Goal: Information Seeking & Learning: Stay updated

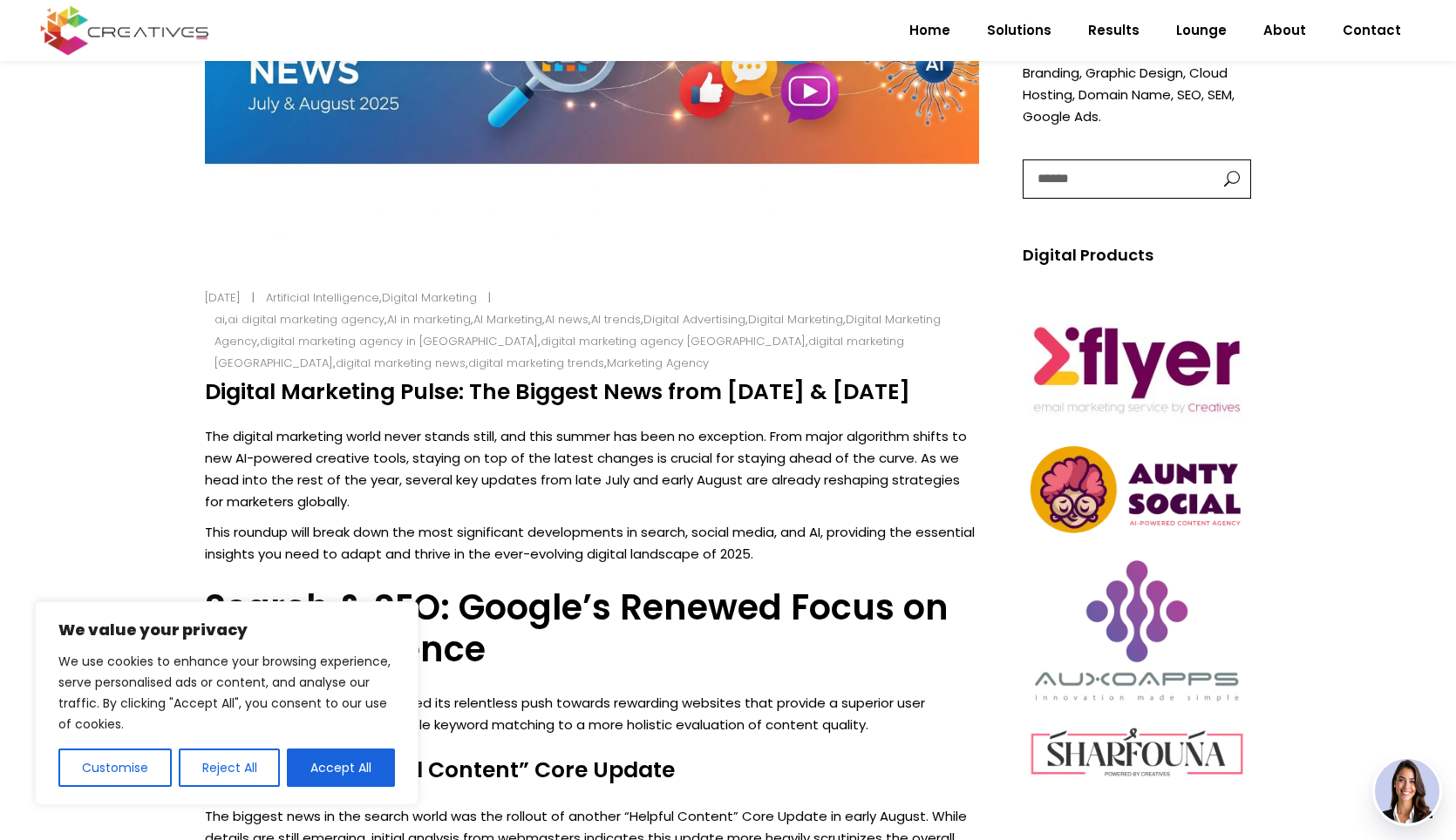
scroll to position [871, 0]
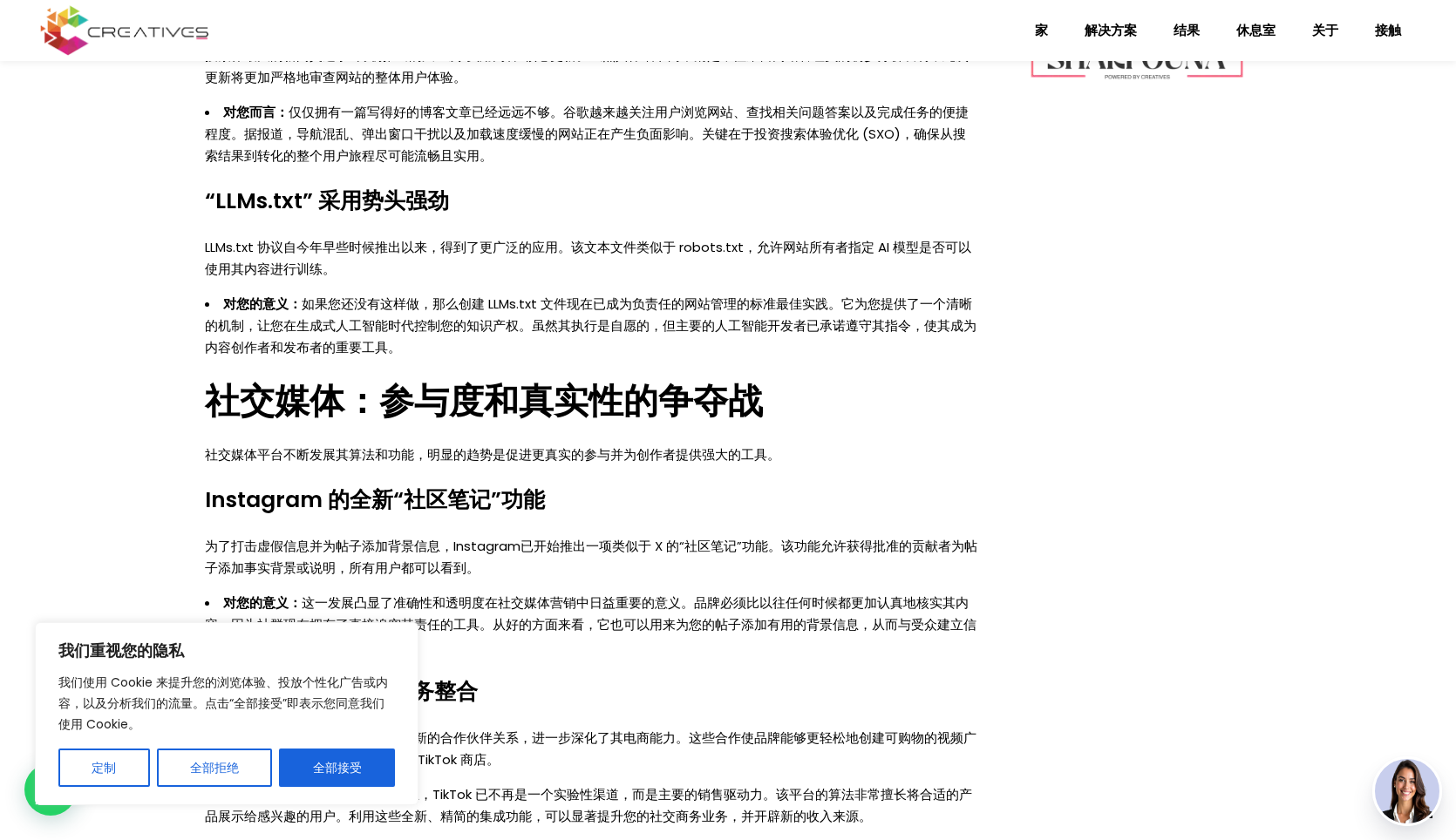
scroll to position [1220, 0]
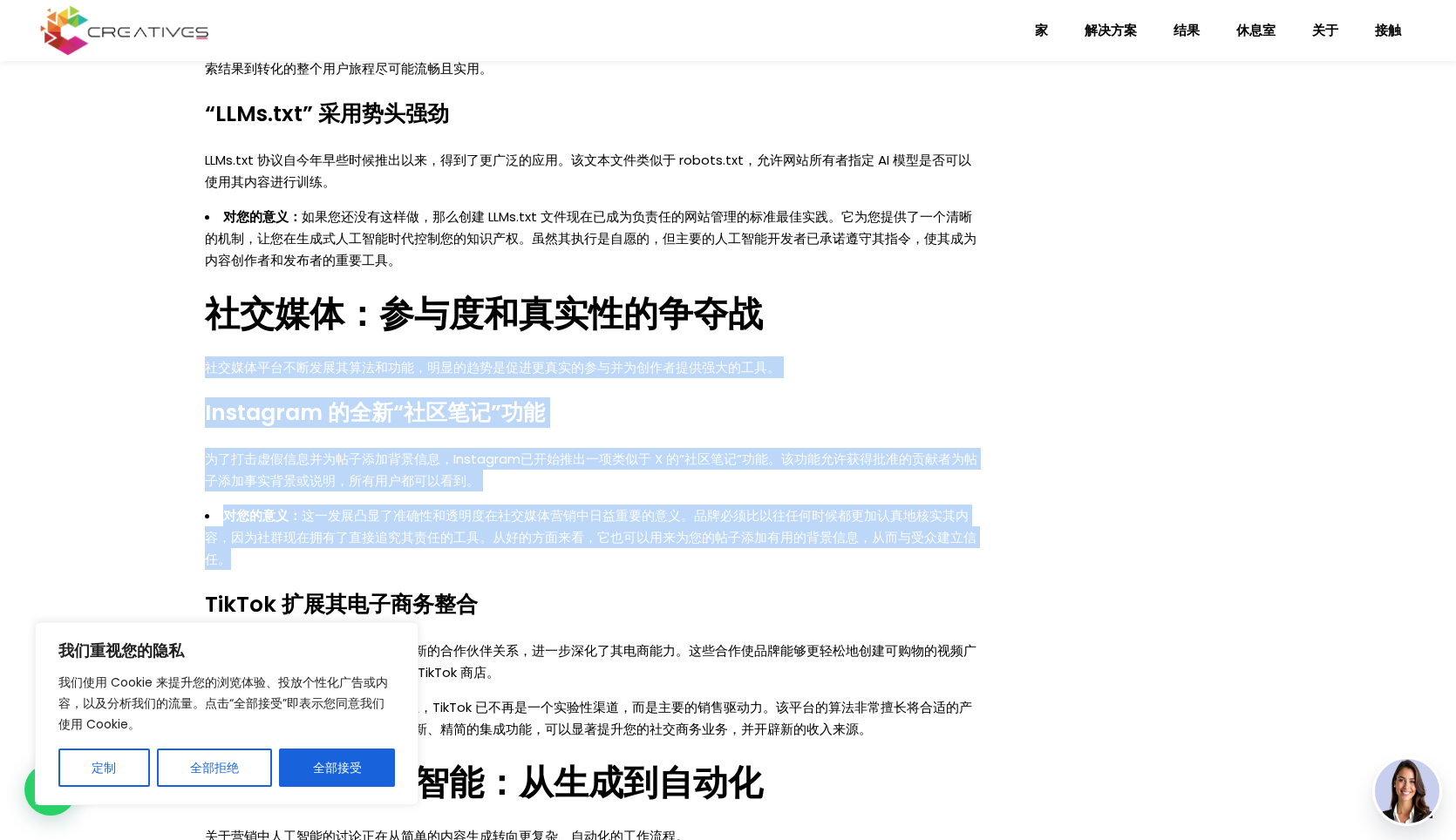
drag, startPoint x: 299, startPoint y: 555, endPoint x: 197, endPoint y: 374, distance: 207.8
click at [197, 374] on div "数字营销世界永不停歇，今年夏天也不例外。从重大算法变革到新的人工智能创意工具，紧跟最新变化对于保持领先地位至关重要。随着我们即将进入今年余下的时间，7月底和8…" at bounding box center [591, 649] width 800 height 1903
copy div "社交媒体平台不断发展其算法和功能，明显的趋势是促进更真实的参与并为创作者提供强大的工具。 Instagram 的全新“社区笔记”功能 为了打击虚假信息并为帖子…"
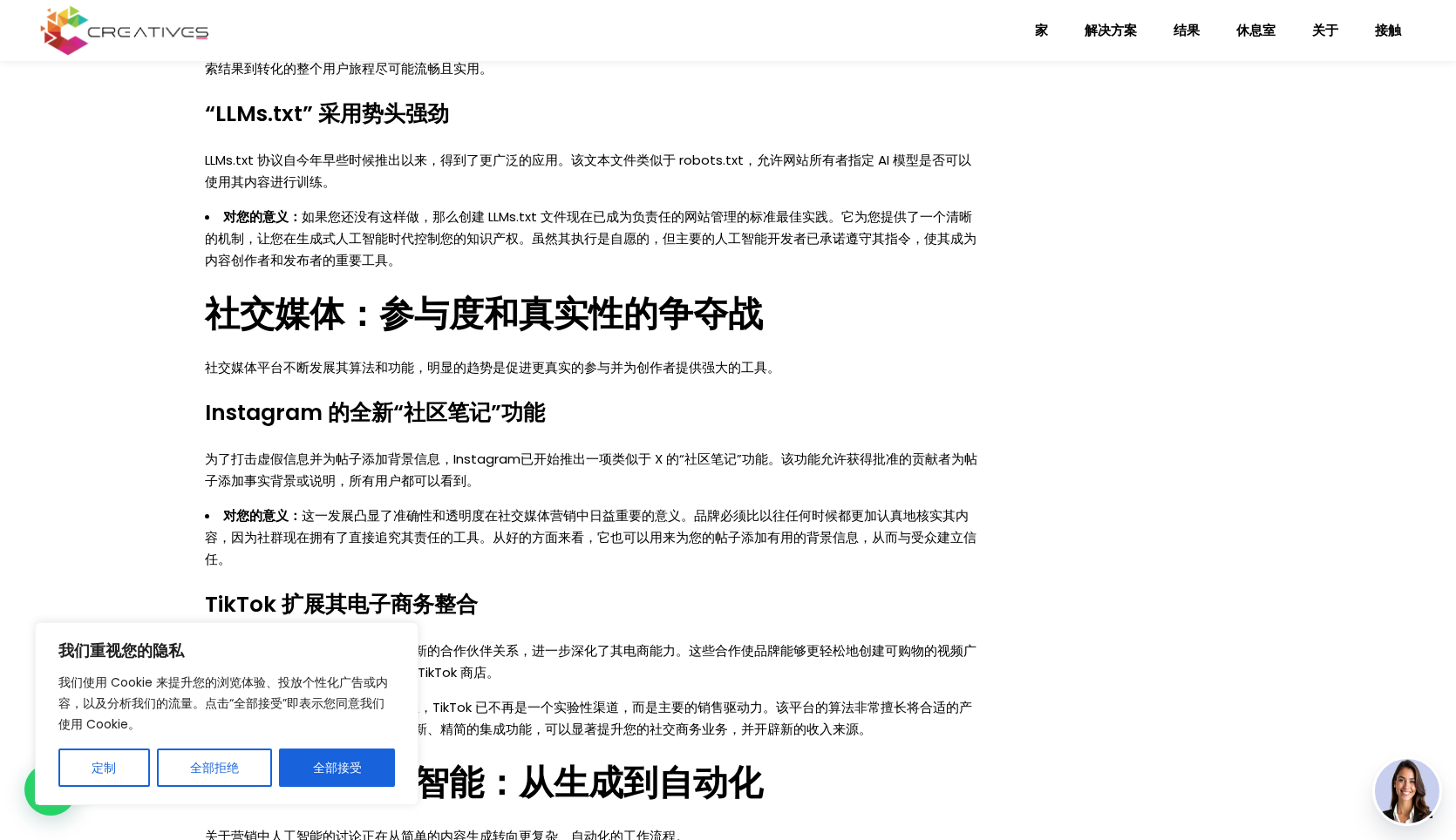
click at [1008, 385] on div "[DATE] 人工智能 、 数字营销 人工智能 、 人工智能数字营销机构 、 营销中的人工智能 、 人工智能营销 、 人工智能新闻 、 人工智能趋势 、 数字…" at bounding box center [727, 467] width 1090 height 2659
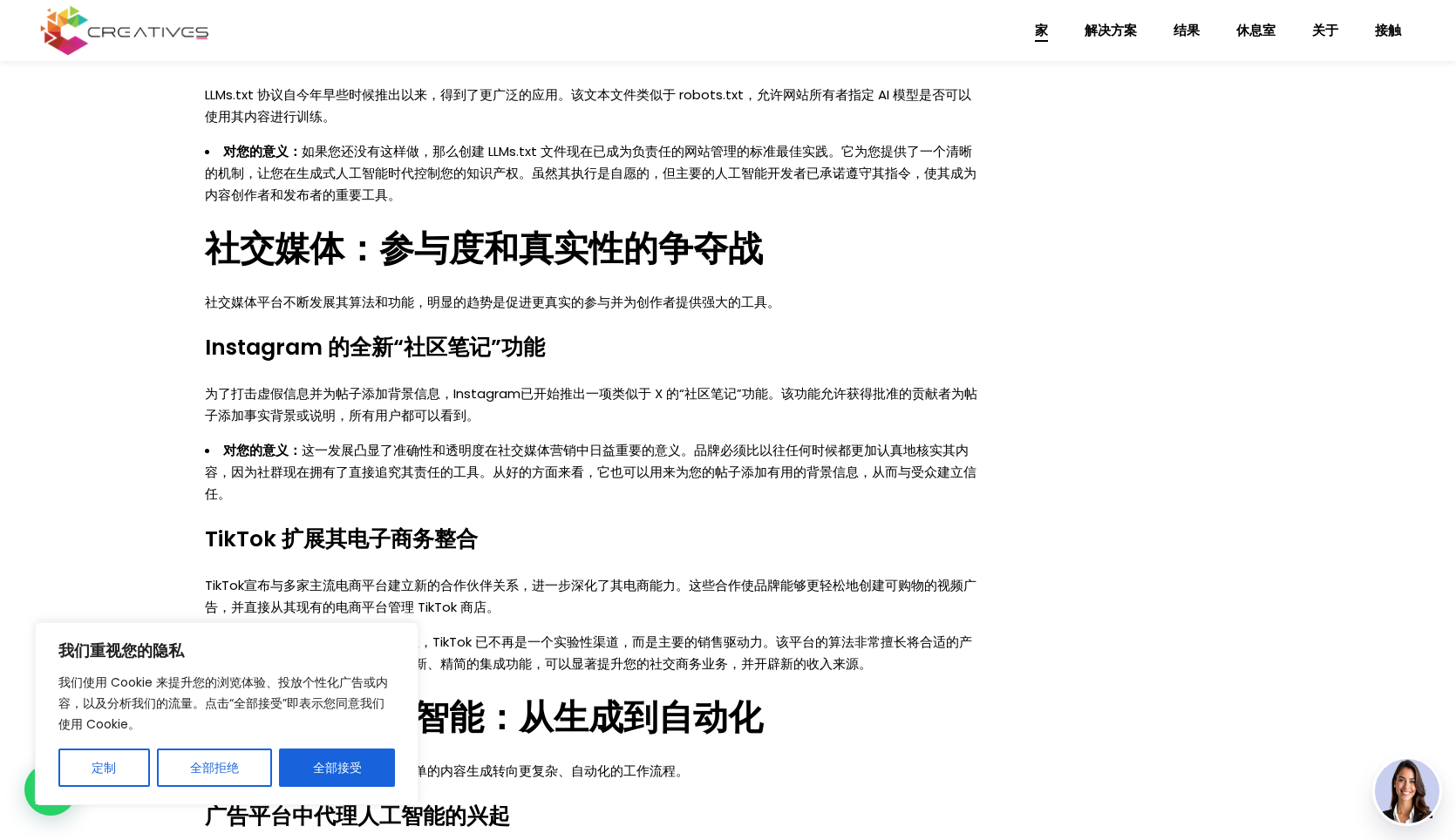
scroll to position [1458, 0]
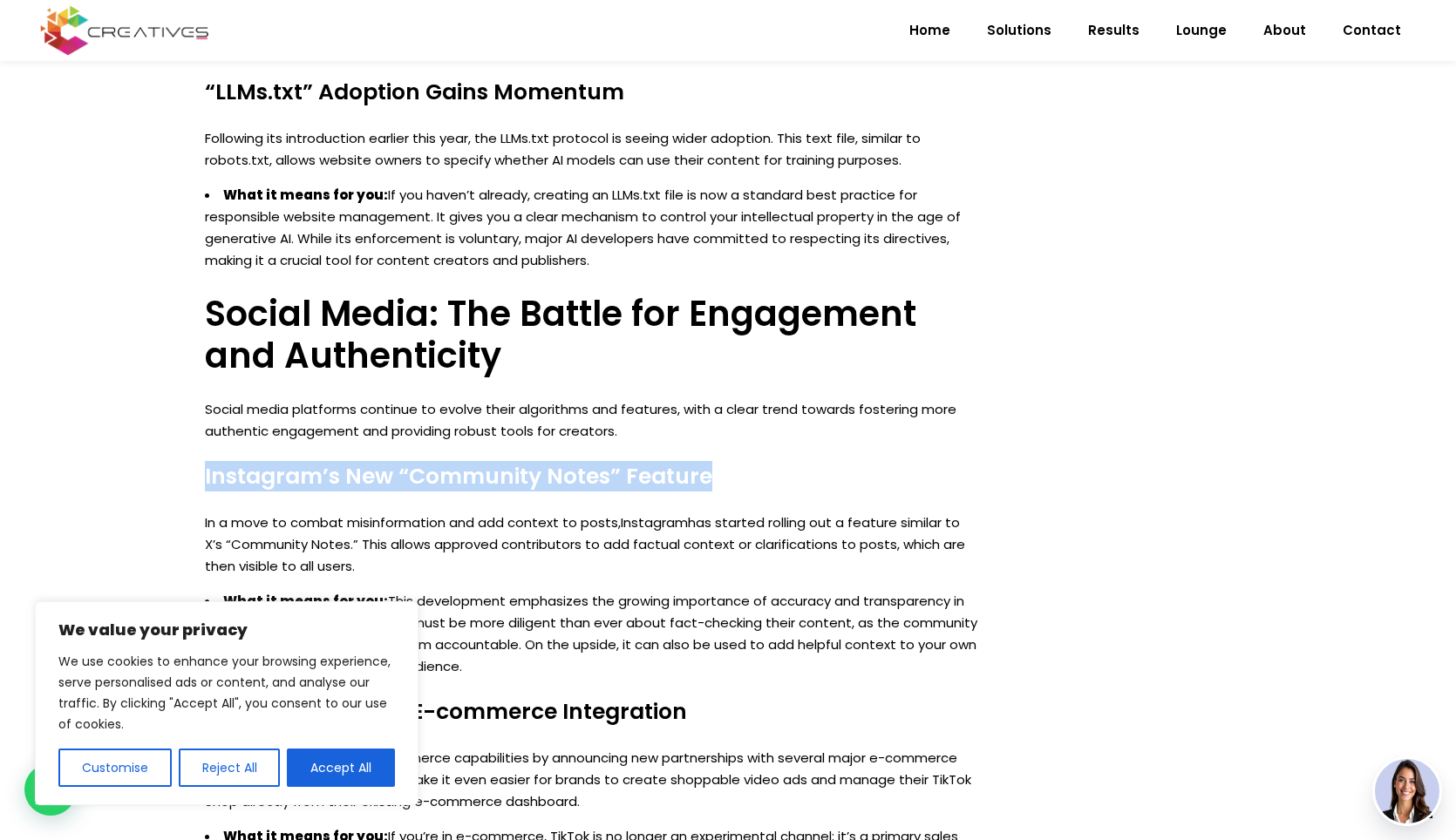
drag, startPoint x: 206, startPoint y: 477, endPoint x: 800, endPoint y: 484, distance: 594.0
click at [800, 484] on h4 "Instagram’s New “Community Notes” Feature" at bounding box center [592, 477] width 774 height 26
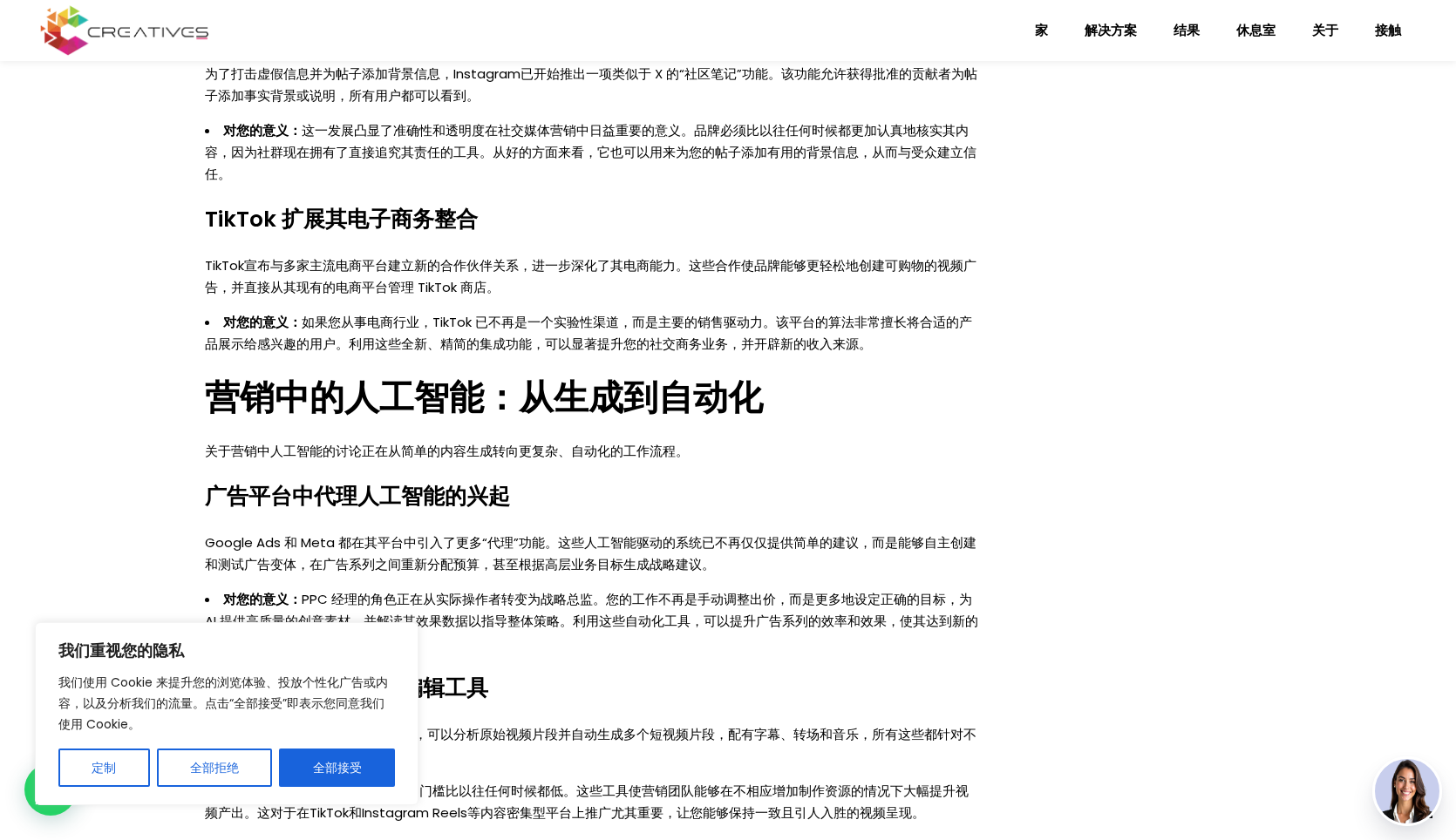
scroll to position [1431, 0]
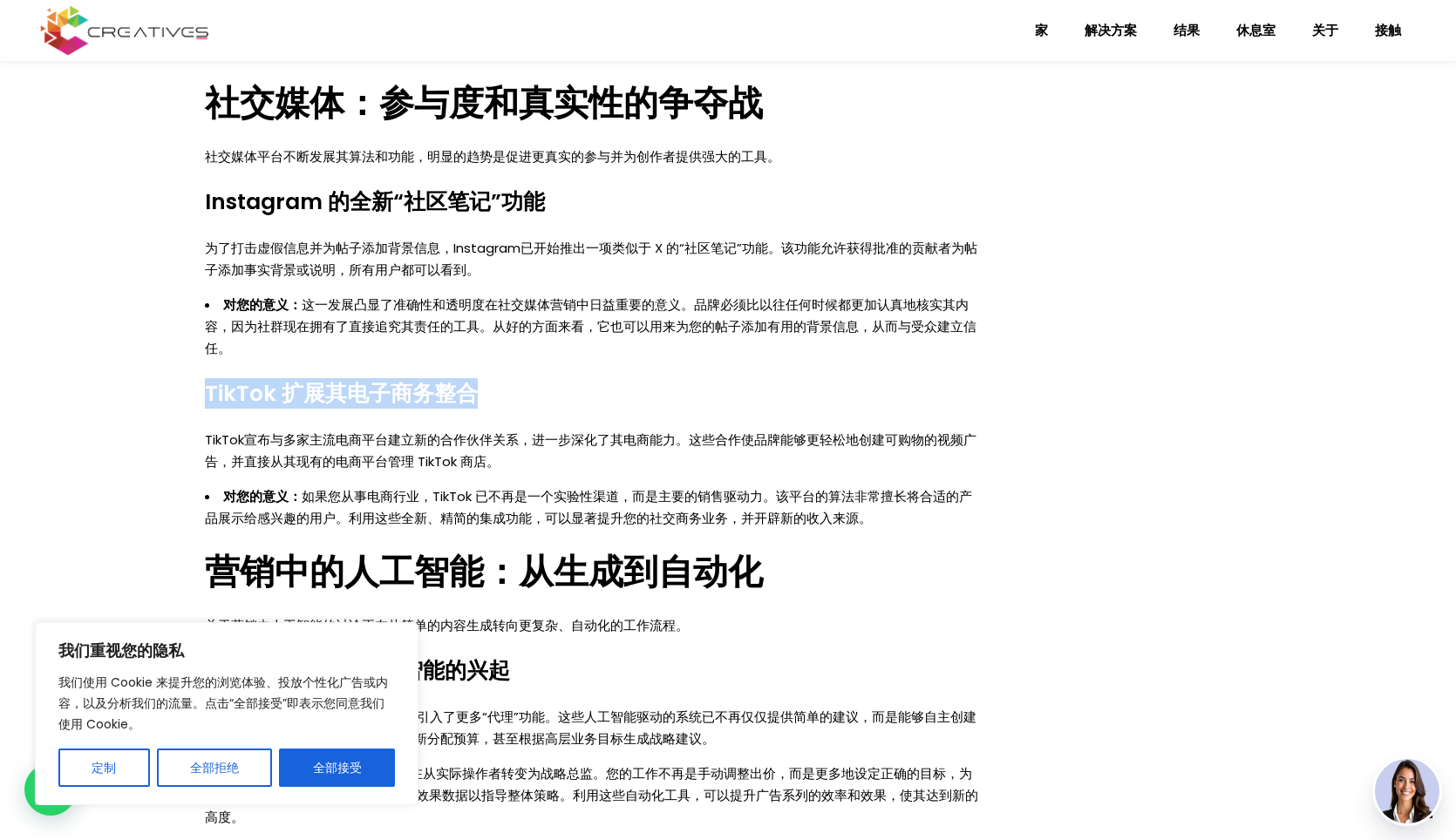
drag, startPoint x: 200, startPoint y: 392, endPoint x: 585, endPoint y: 398, distance: 385.0
click at [585, 398] on div "数字营销世界永不停歇，今年夏天也不例外。从重大算法变革到新的人工智能创意工具，紧跟最新变化对于保持领先地位至关重要。随着我们即将进入今年余下的时间，7月底和8…" at bounding box center [591, 438] width 800 height 1903
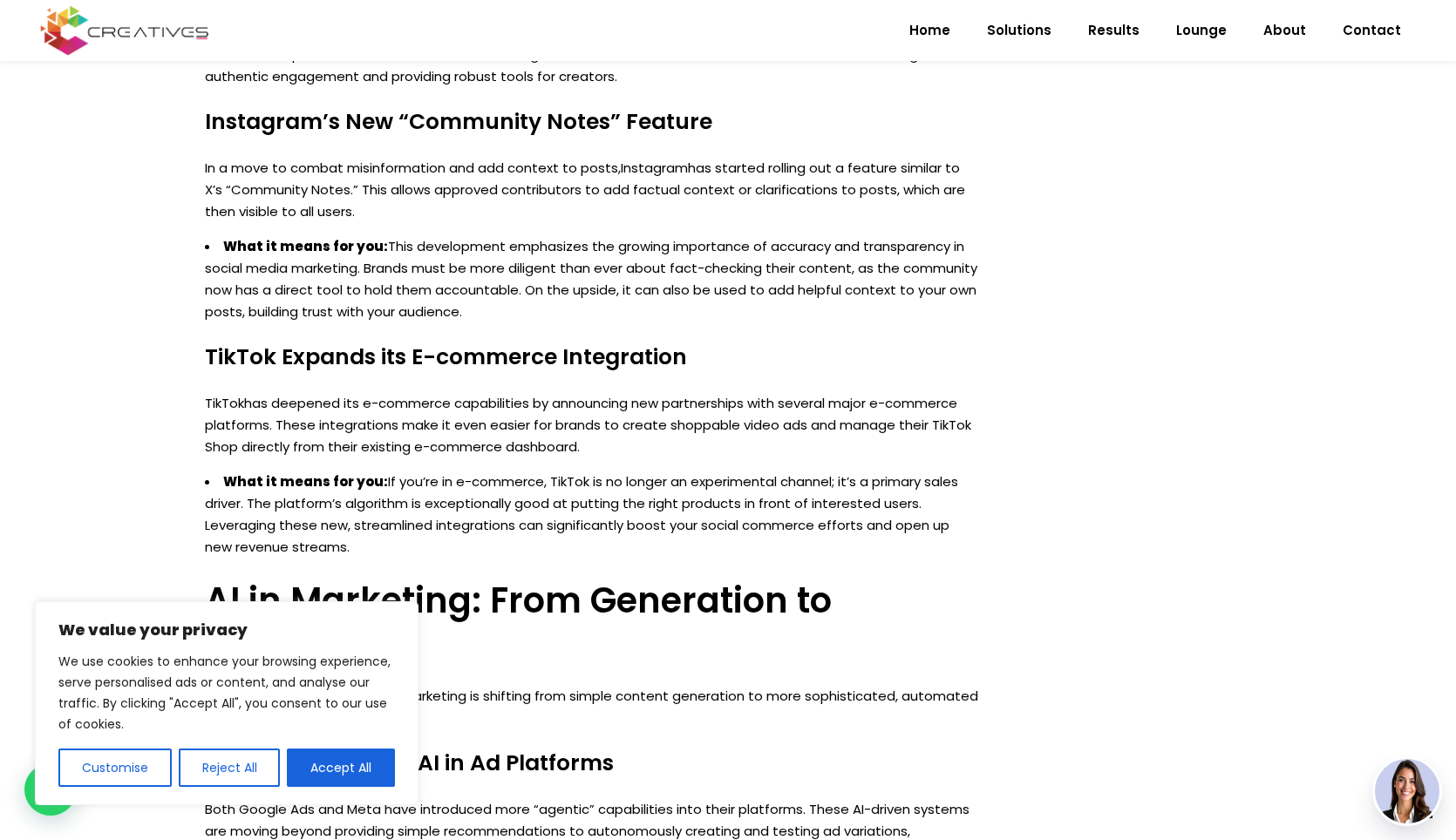
scroll to position [1909, 0]
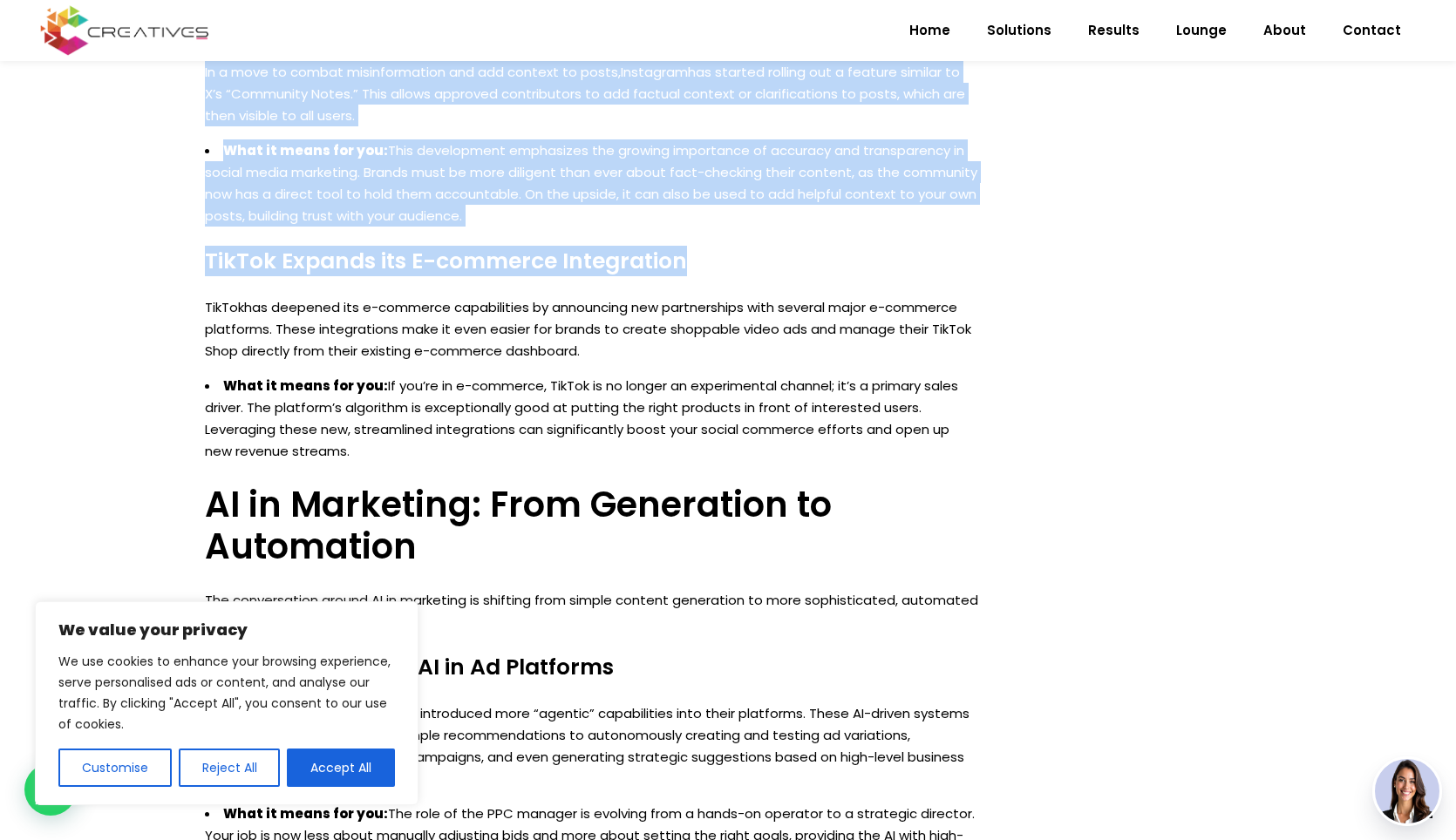
drag, startPoint x: 191, startPoint y: 263, endPoint x: 837, endPoint y: 259, distance: 646.0
click at [840, 259] on div "[DATE] Artificial Intelligence , Digital Marketing ai , ai digital marketing ag…" at bounding box center [591, 113] width 818 height 3329
click at [764, 250] on h4 "TikTok Expands its E-commerce Integration" at bounding box center [592, 261] width 774 height 26
drag, startPoint x: 716, startPoint y: 253, endPoint x: 182, endPoint y: 261, distance: 534.1
click at [182, 261] on div "[DATE] Artificial Intelligence , Digital Marketing ai , ai digital marketing ag…" at bounding box center [728, 100] width 1456 height 3424
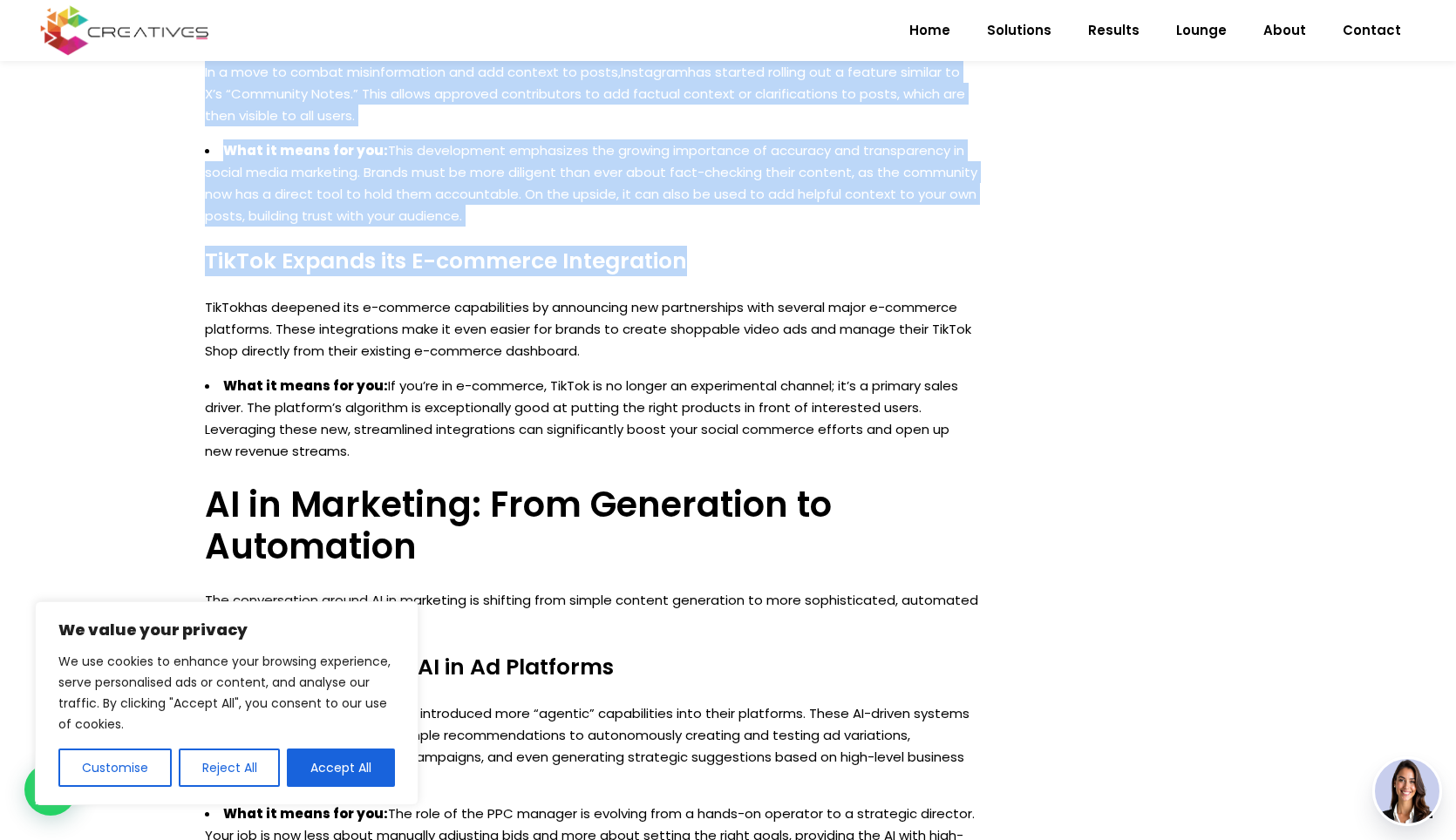
click at [212, 263] on h4 "TikTok Expands its E-commerce Integration" at bounding box center [592, 261] width 774 height 26
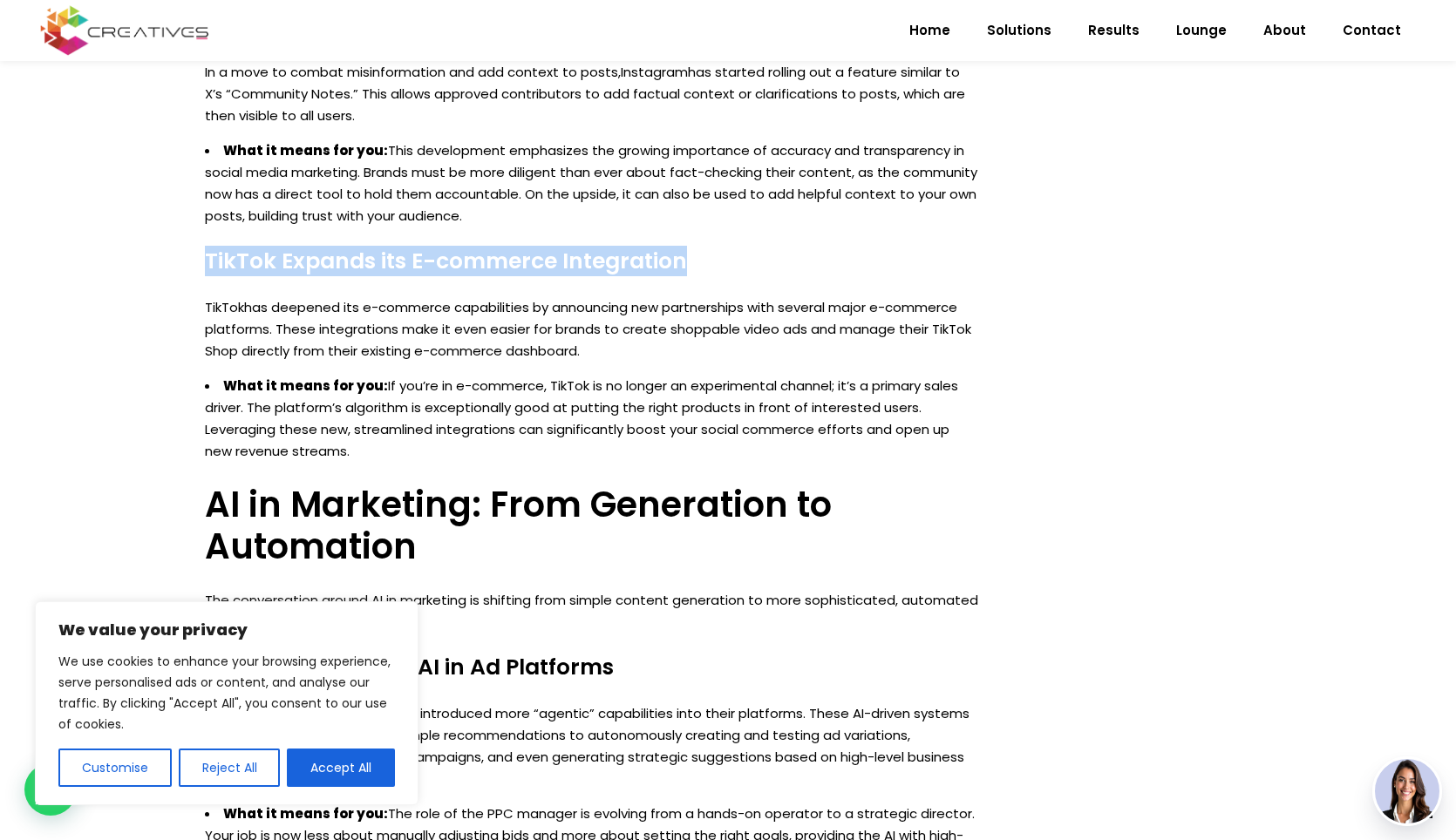
drag, startPoint x: 206, startPoint y: 261, endPoint x: 706, endPoint y: 249, distance: 500.1
click at [712, 249] on h4 "TikTok Expands its E-commerce Integration" at bounding box center [592, 261] width 774 height 26
click at [739, 242] on div "The digital marketing world never stands still, and this summer has been no exc…" at bounding box center [592, 195] width 774 height 2311
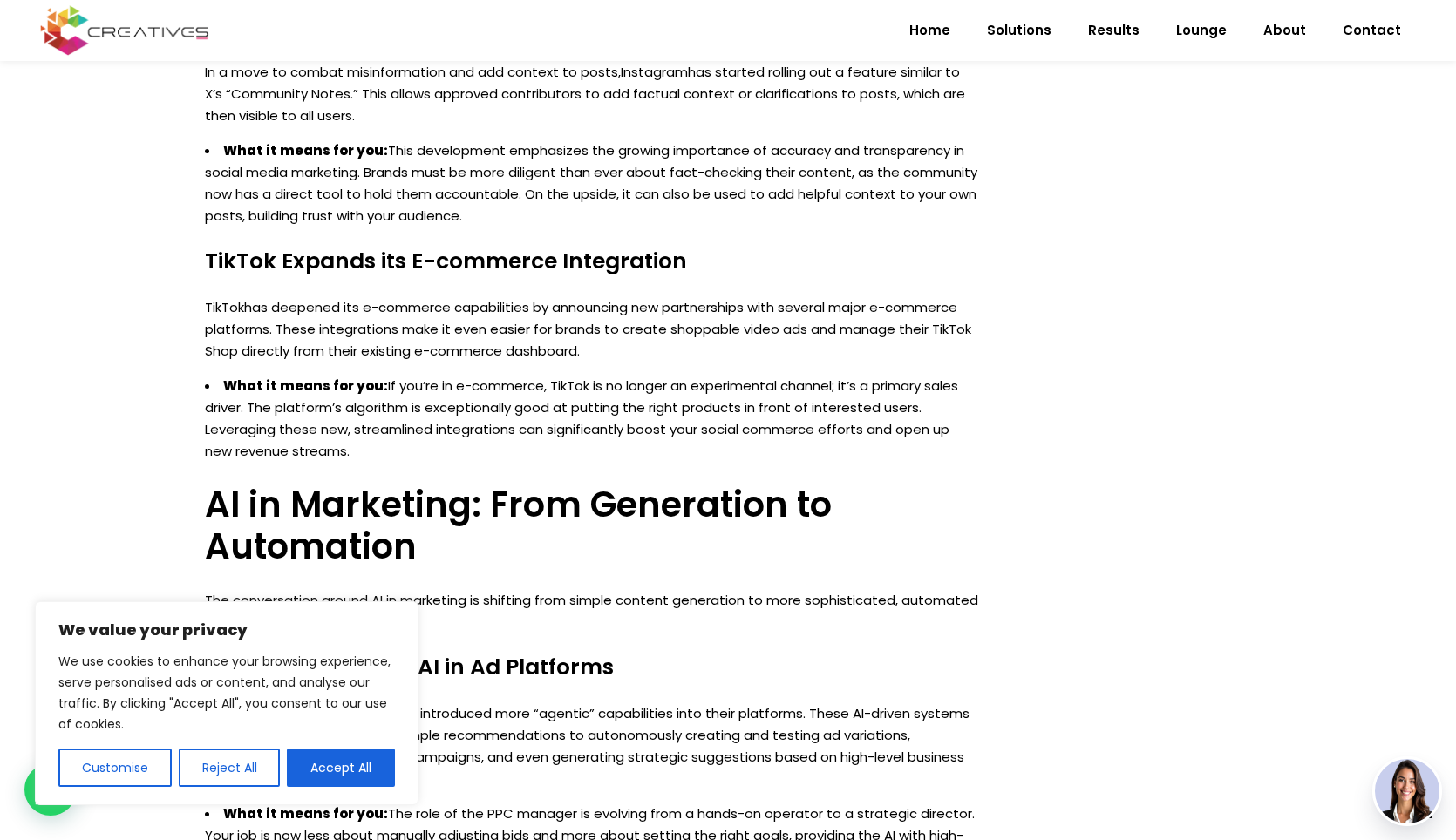
drag, startPoint x: 203, startPoint y: 296, endPoint x: 568, endPoint y: 337, distance: 367.3
click at [621, 357] on div "The digital marketing world never stands still, and this summer has been no exc…" at bounding box center [591, 307] width 800 height 2551
